Goal: Transaction & Acquisition: Book appointment/travel/reservation

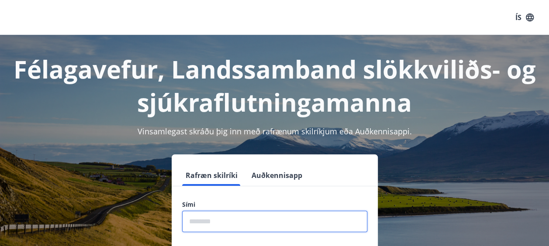
click at [206, 220] on input "phone" at bounding box center [274, 221] width 185 height 21
type input "********"
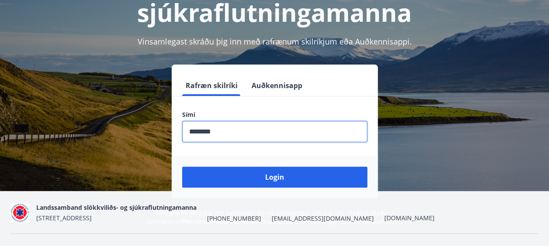
scroll to position [92, 0]
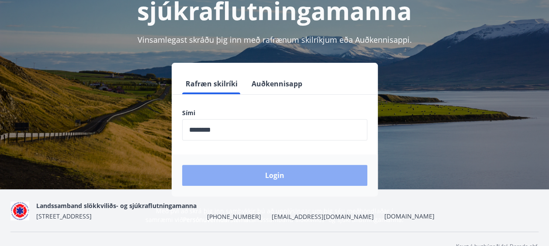
click at [276, 174] on button "Login" at bounding box center [274, 175] width 185 height 21
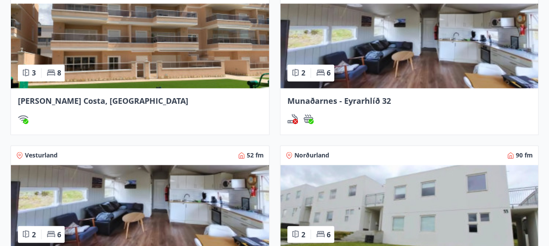
scroll to position [590, 0]
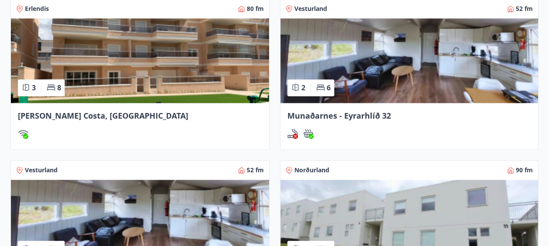
click at [346, 66] on img at bounding box center [410, 60] width 258 height 85
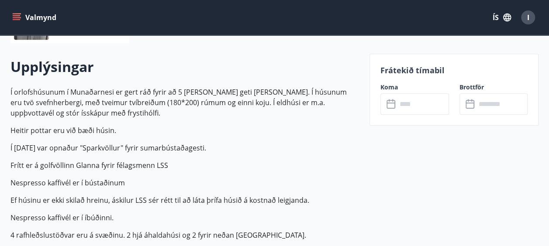
scroll to position [234, 0]
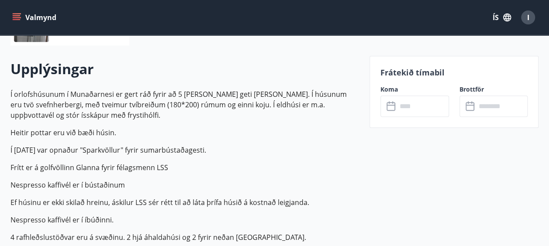
click at [392, 106] on icon at bounding box center [392, 106] width 10 height 10
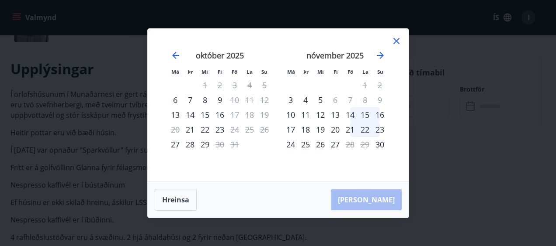
click at [396, 42] on icon at bounding box center [396, 41] width 10 height 10
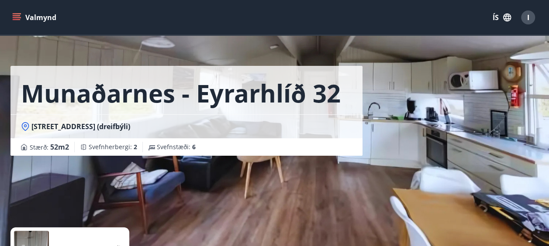
scroll to position [0, 0]
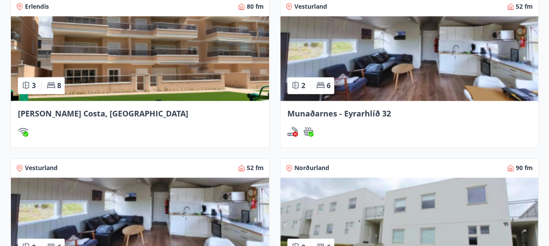
scroll to position [592, 0]
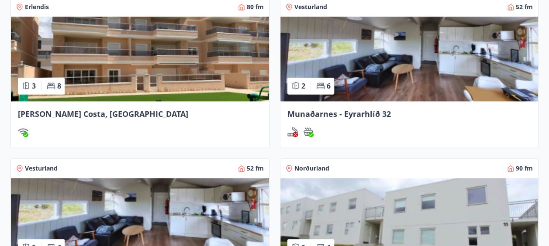
click at [386, 64] on img at bounding box center [410, 59] width 258 height 85
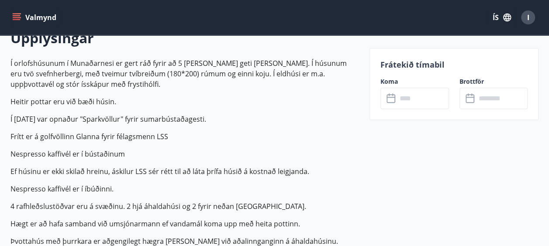
scroll to position [265, 0]
click at [391, 99] on icon at bounding box center [392, 99] width 10 height 10
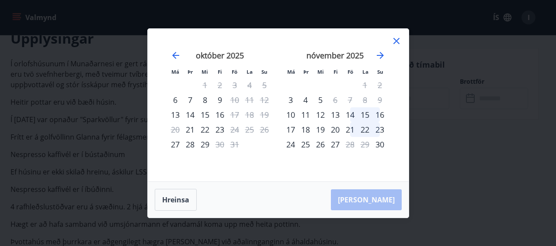
click at [396, 38] on icon at bounding box center [396, 41] width 10 height 10
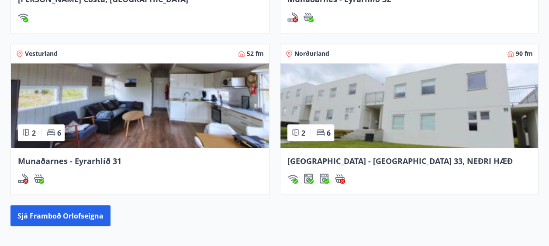
scroll to position [705, 0]
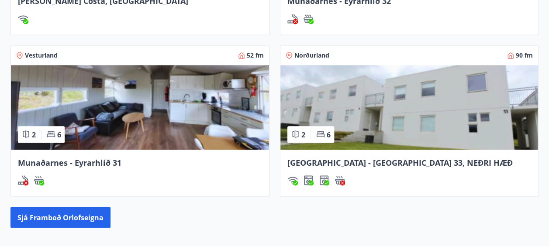
click at [174, 98] on img at bounding box center [140, 107] width 258 height 85
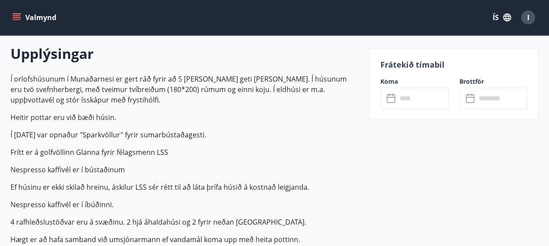
scroll to position [273, 0]
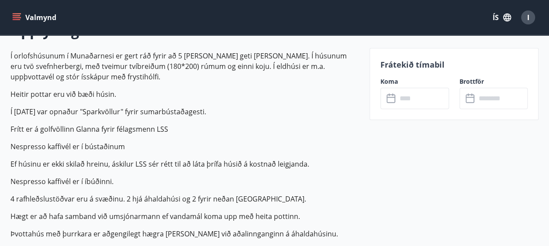
click at [392, 99] on icon at bounding box center [392, 99] width 10 height 10
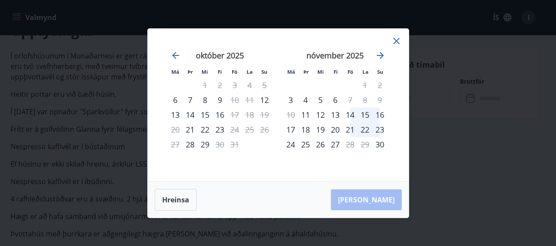
click at [397, 41] on icon at bounding box center [396, 41] width 6 height 6
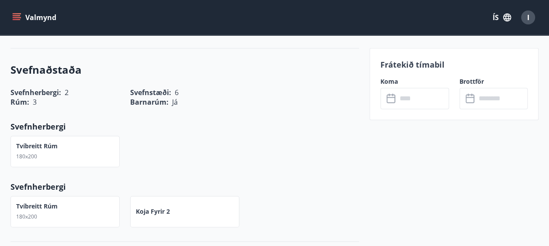
scroll to position [533, 0]
